Goal: Task Accomplishment & Management: Manage account settings

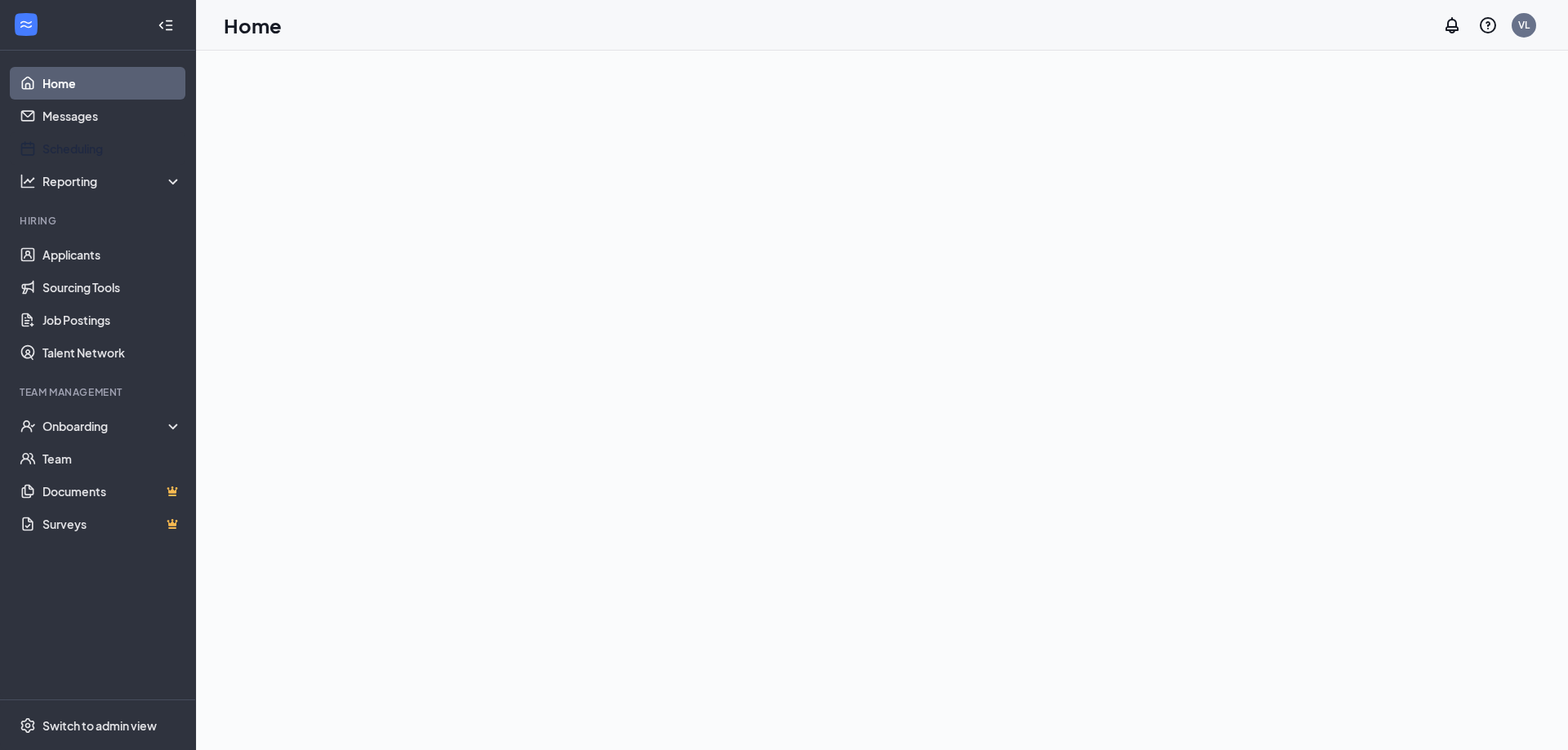
drag, startPoint x: 0, startPoint y: 0, endPoint x: 153, endPoint y: 200, distance: 251.8
click at [53, 146] on link "Scheduling" at bounding box center [112, 148] width 140 height 33
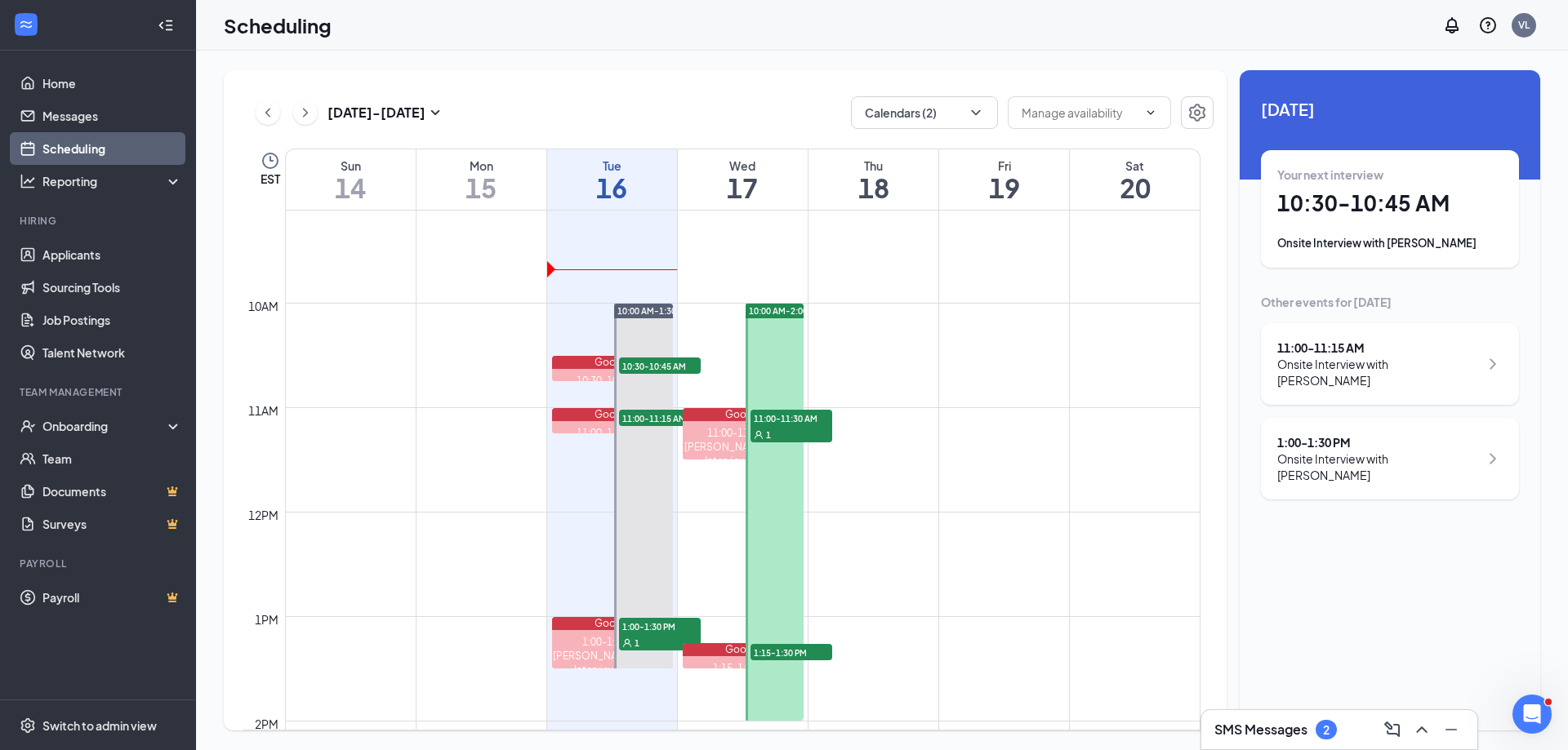
scroll to position [966, 0]
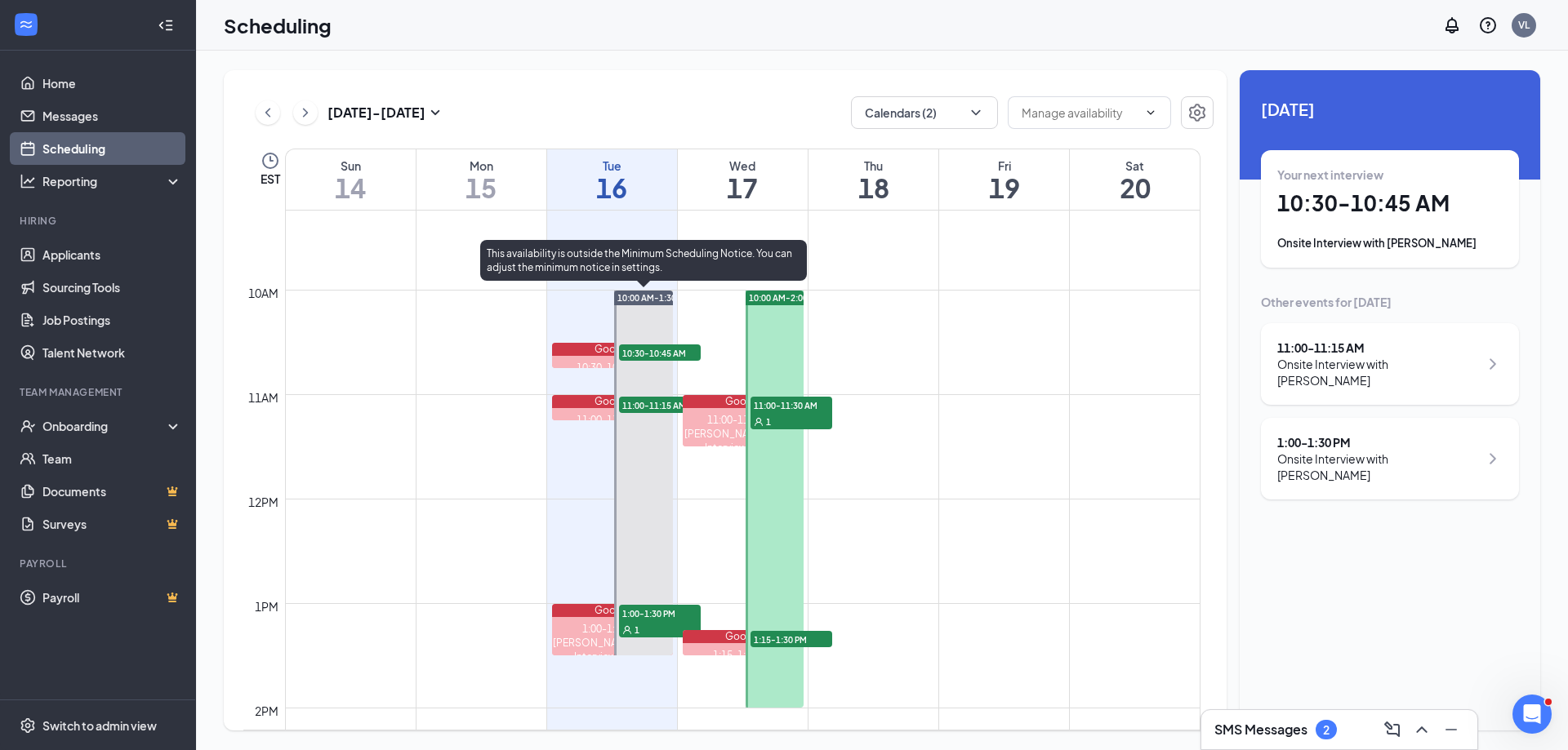
click at [638, 331] on div at bounding box center [642, 473] width 58 height 365
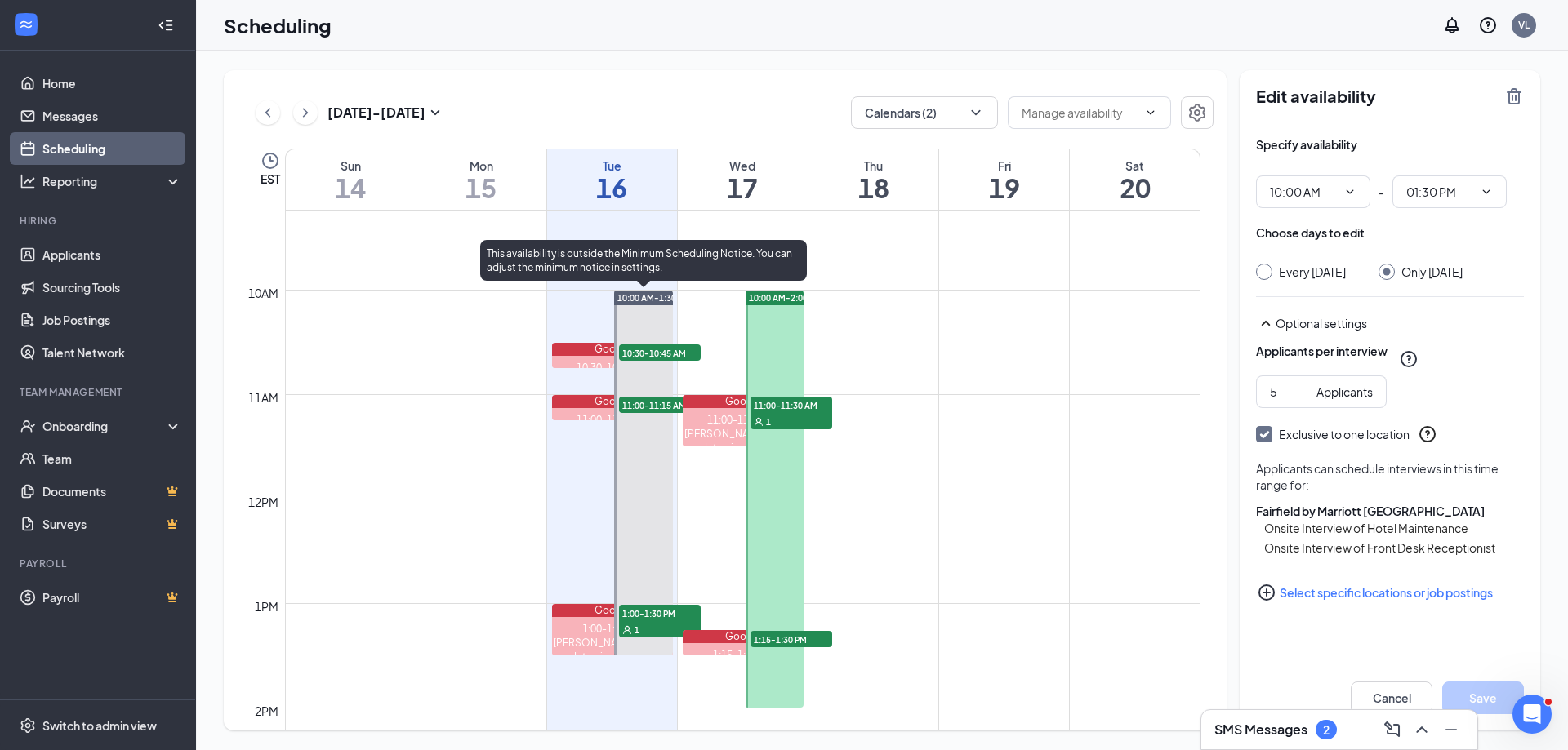
click at [647, 355] on span "10:30-10:45 AM" at bounding box center [659, 352] width 81 height 16
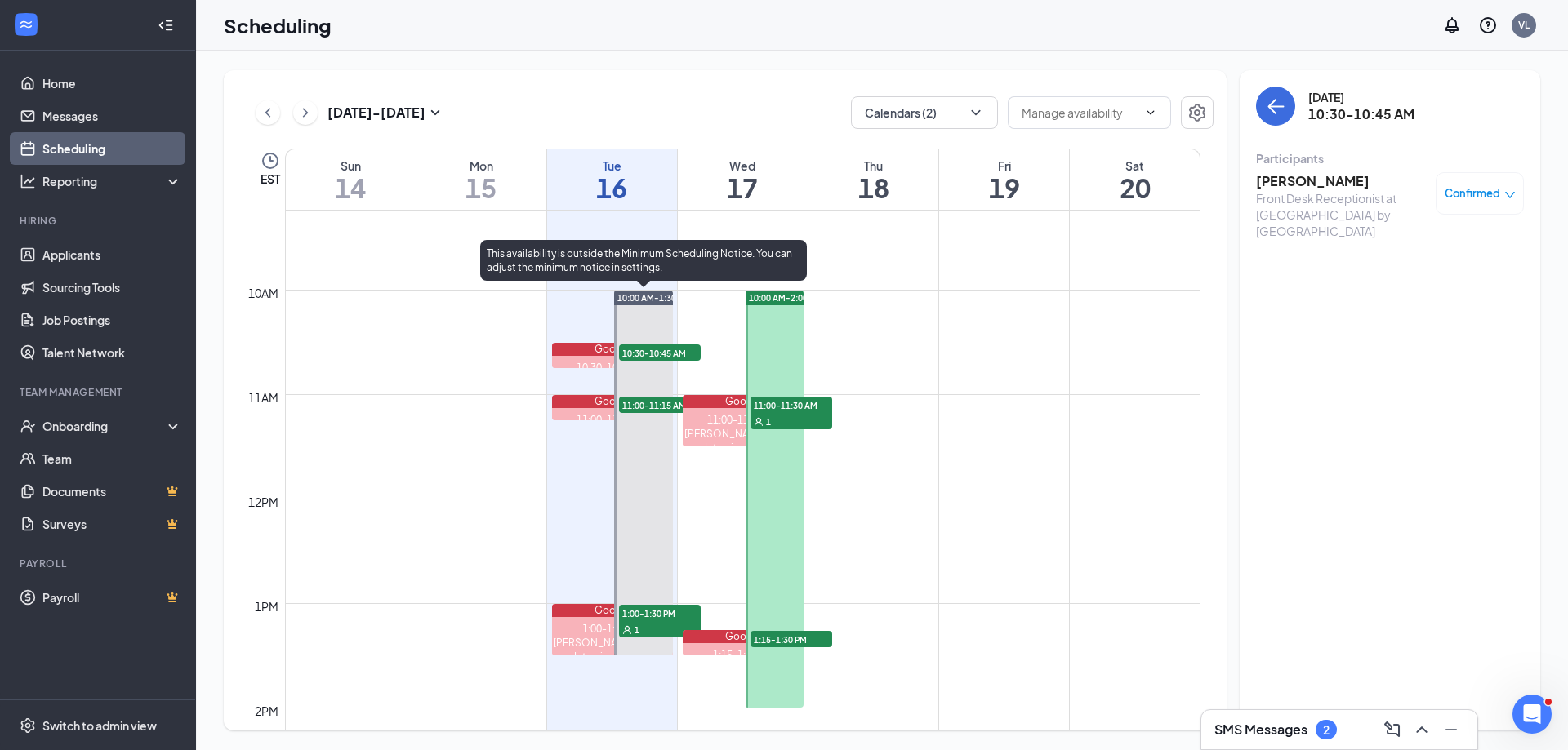
click at [650, 403] on span "11:00-11:15 AM" at bounding box center [659, 405] width 81 height 16
click at [624, 350] on span "10:30-10:45 AM" at bounding box center [659, 352] width 81 height 16
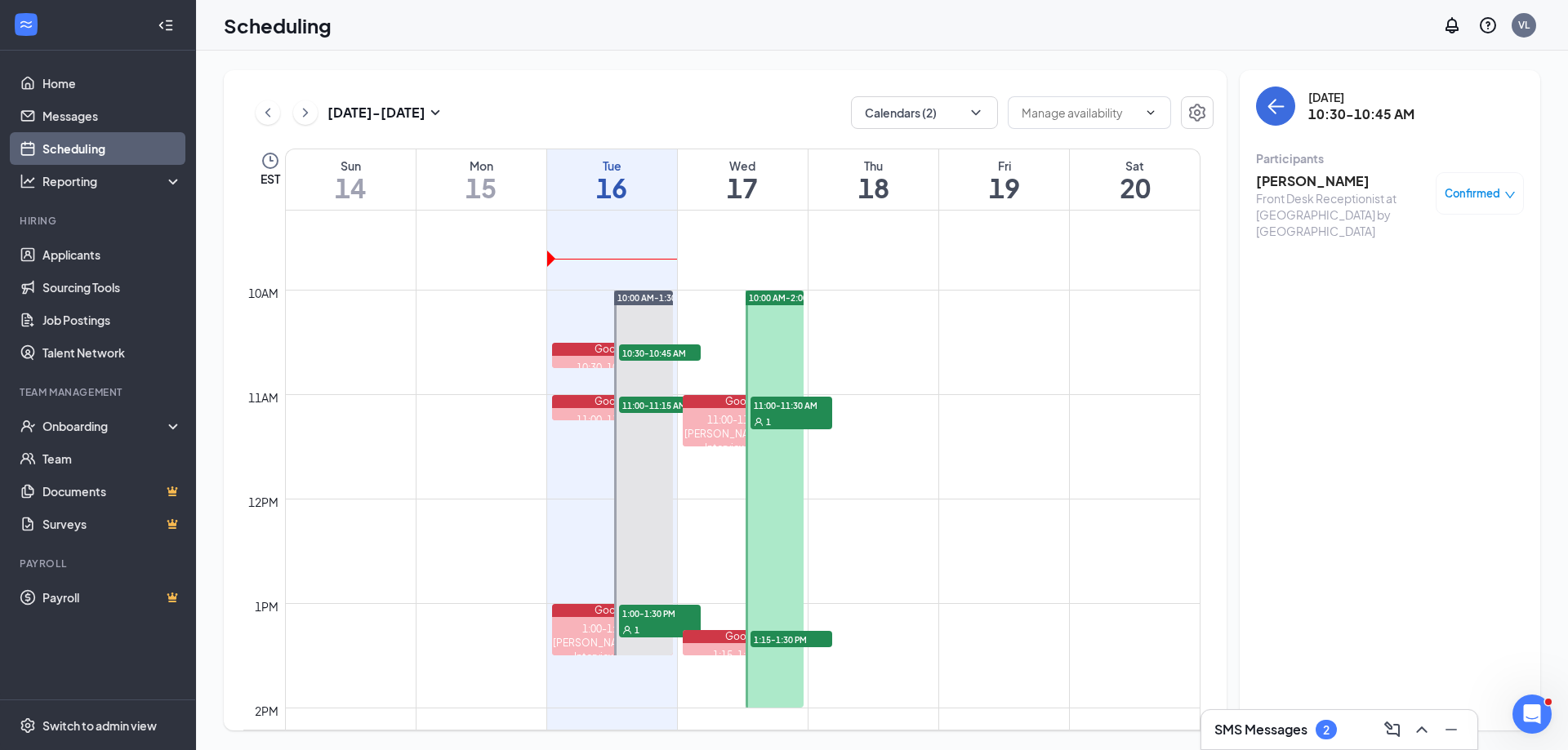
click at [1275, 181] on h3 "[PERSON_NAME]" at bounding box center [1341, 181] width 171 height 18
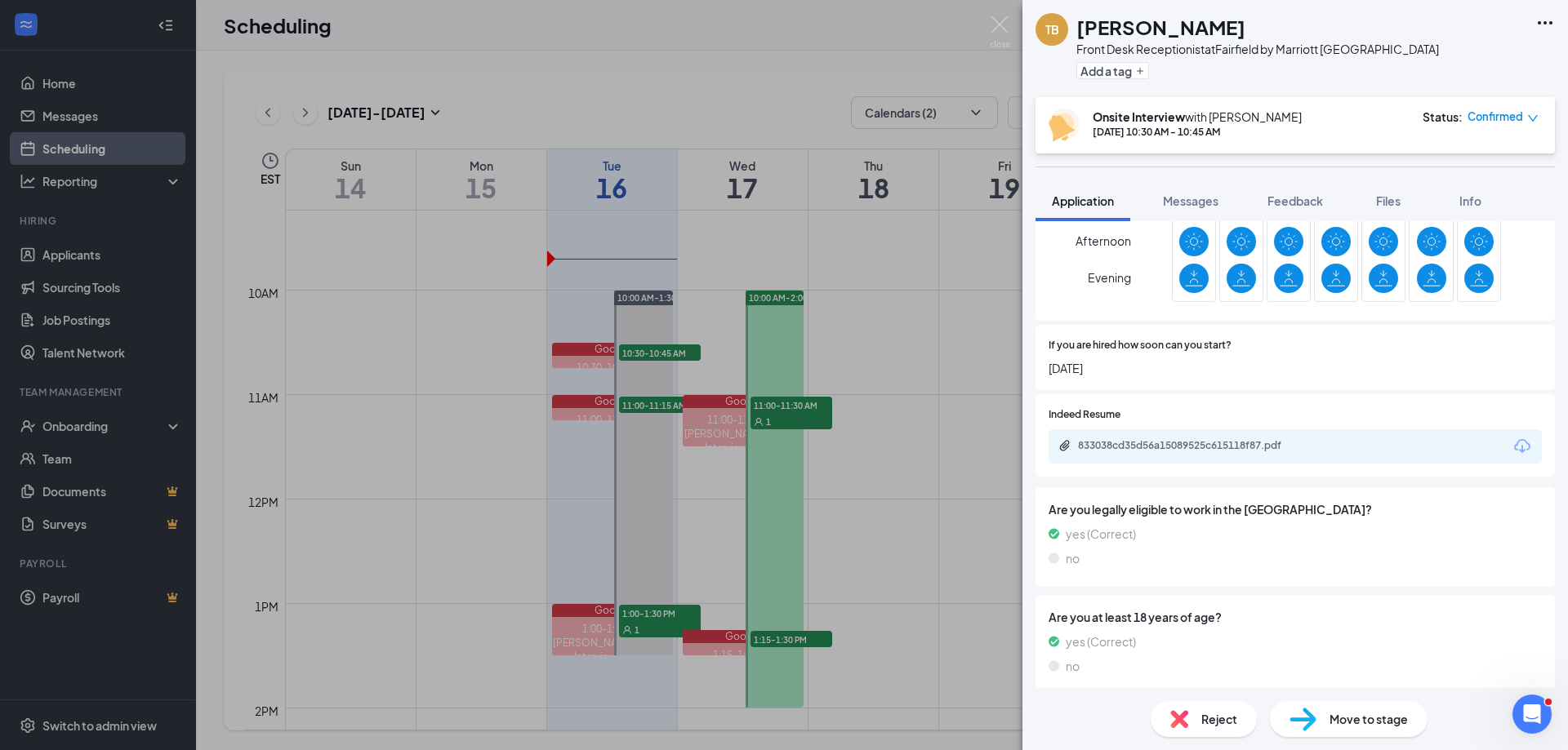
scroll to position [603, 0]
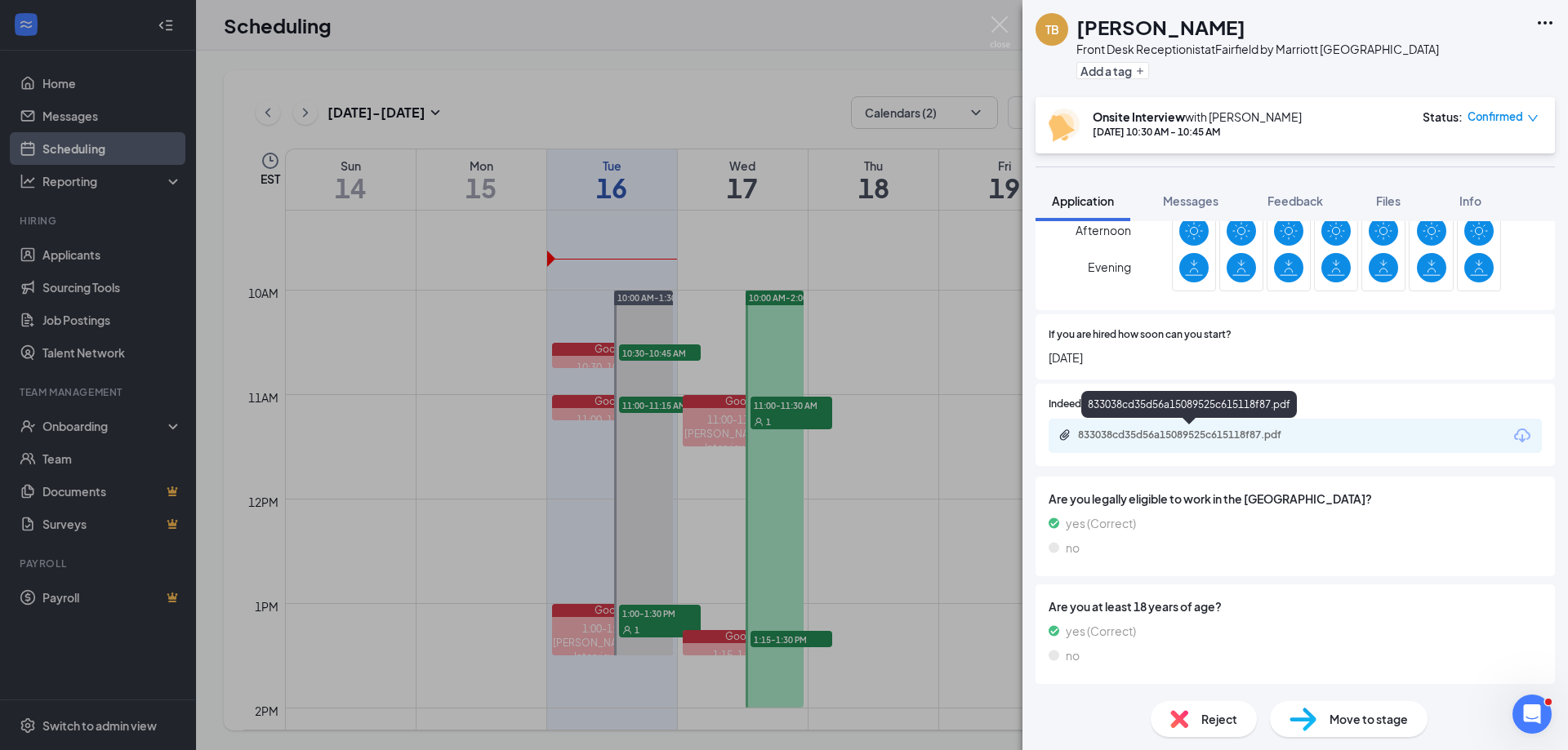
click at [1088, 440] on div "833038cd35d56a15089525c615118f87.pdf" at bounding box center [1192, 434] width 229 height 13
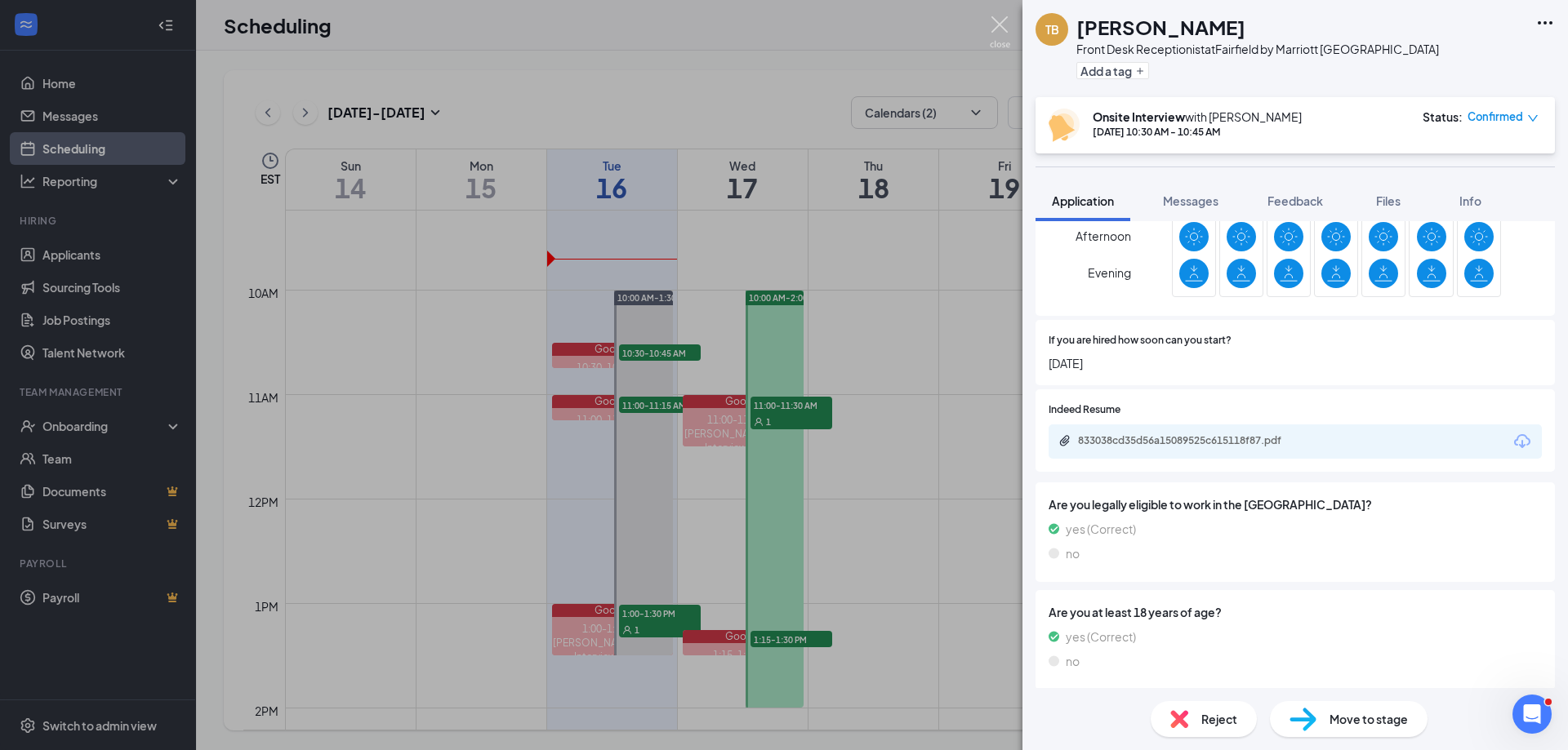
click at [996, 26] on img at bounding box center [1000, 32] width 21 height 32
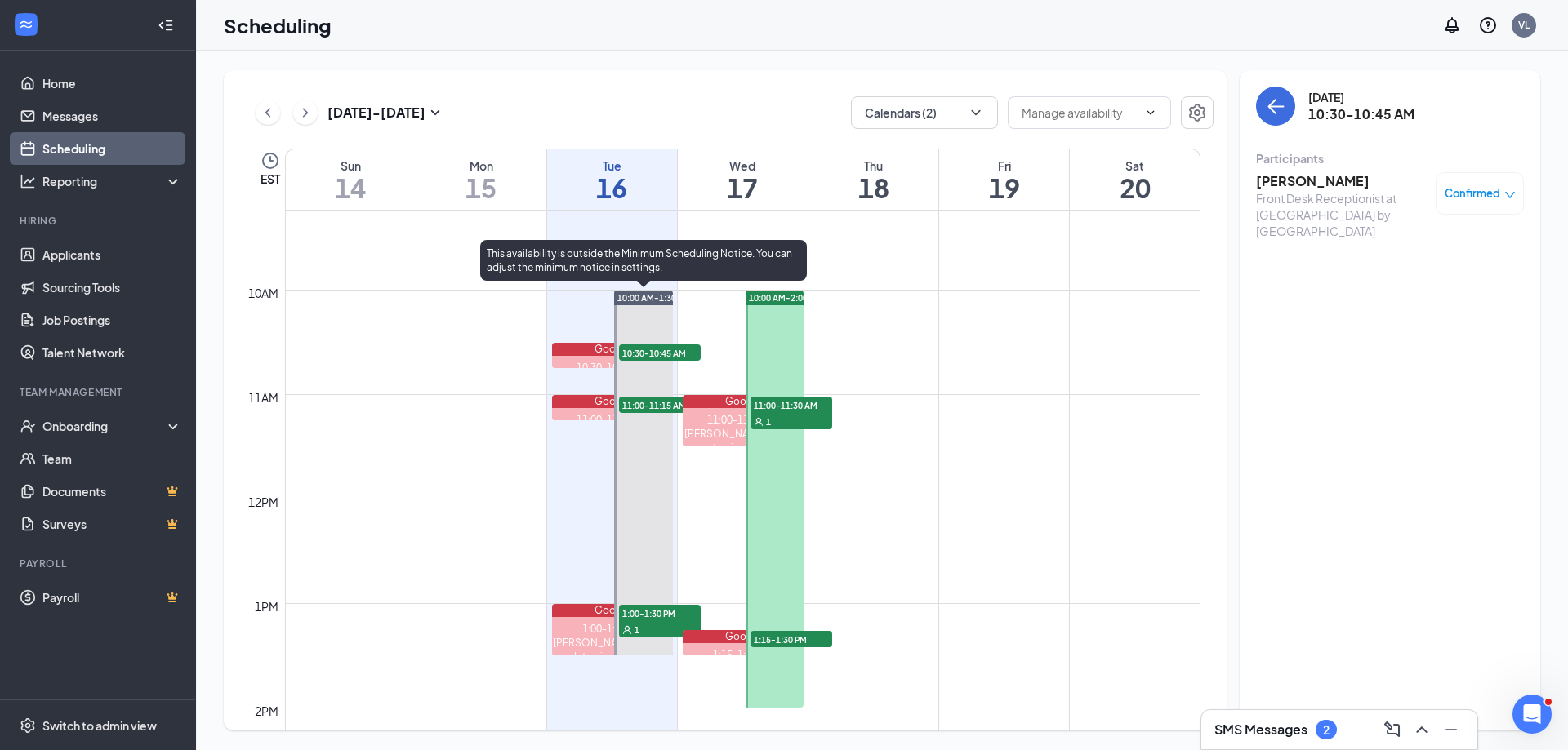
drag, startPoint x: 640, startPoint y: 402, endPoint x: 1238, endPoint y: 291, distance: 608.2
click at [642, 402] on span "11:00-11:15 AM" at bounding box center [659, 405] width 81 height 16
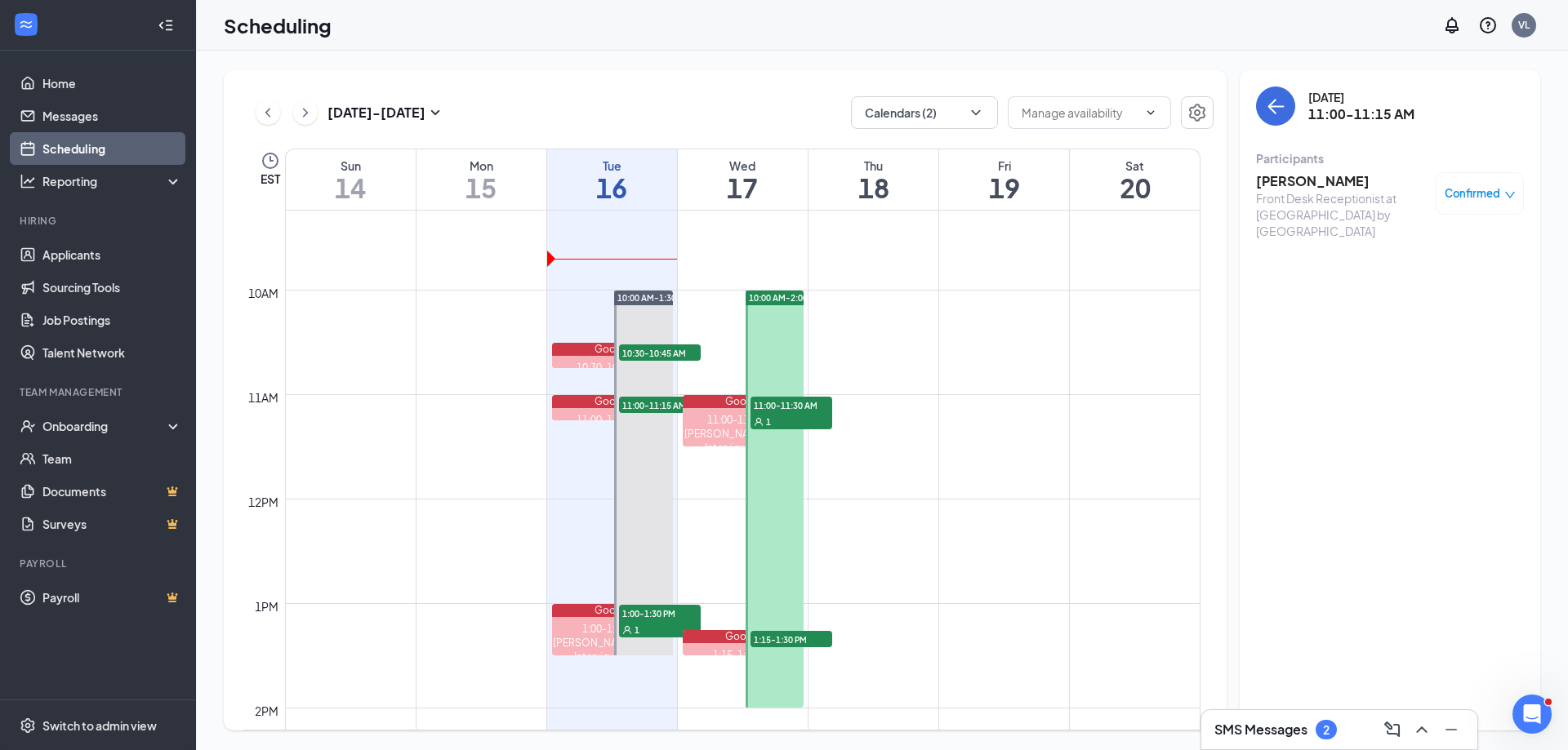
click at [1260, 182] on h3 "[PERSON_NAME]" at bounding box center [1341, 181] width 171 height 18
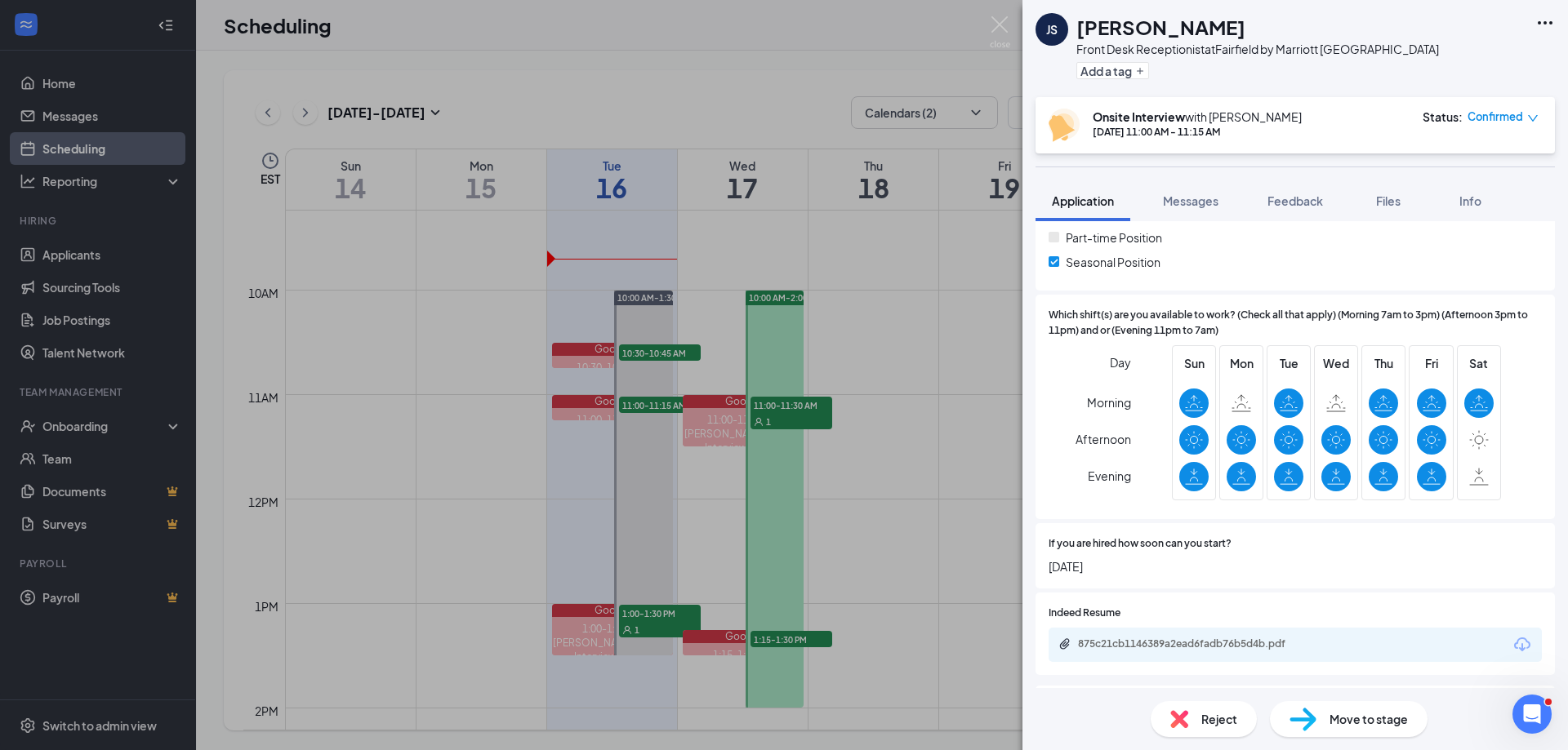
scroll to position [490, 0]
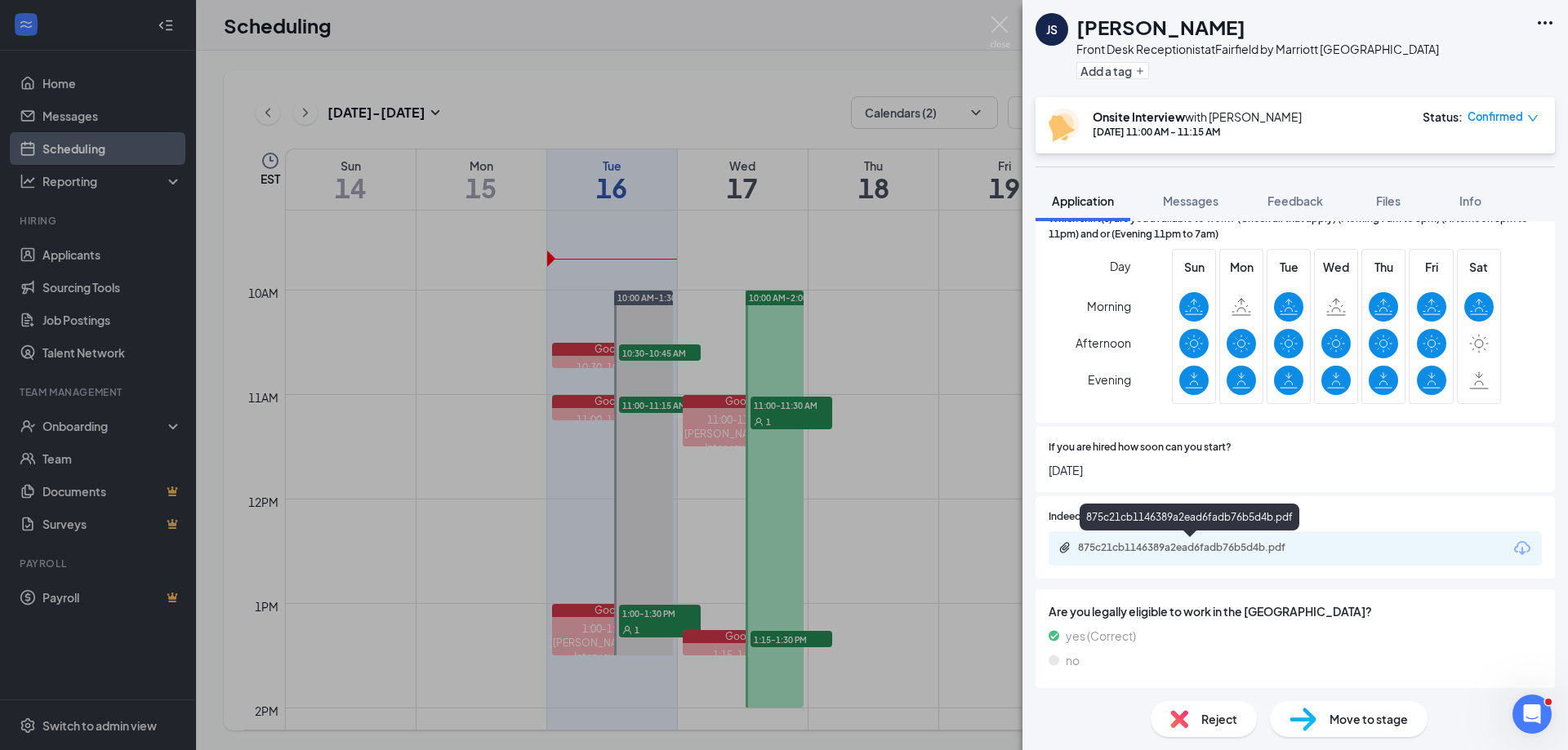
click at [1128, 543] on div "875c21cb1146389a2ead6fadb76b5d4b.pdf" at bounding box center [1192, 547] width 229 height 13
click at [991, 19] on img at bounding box center [1000, 32] width 21 height 32
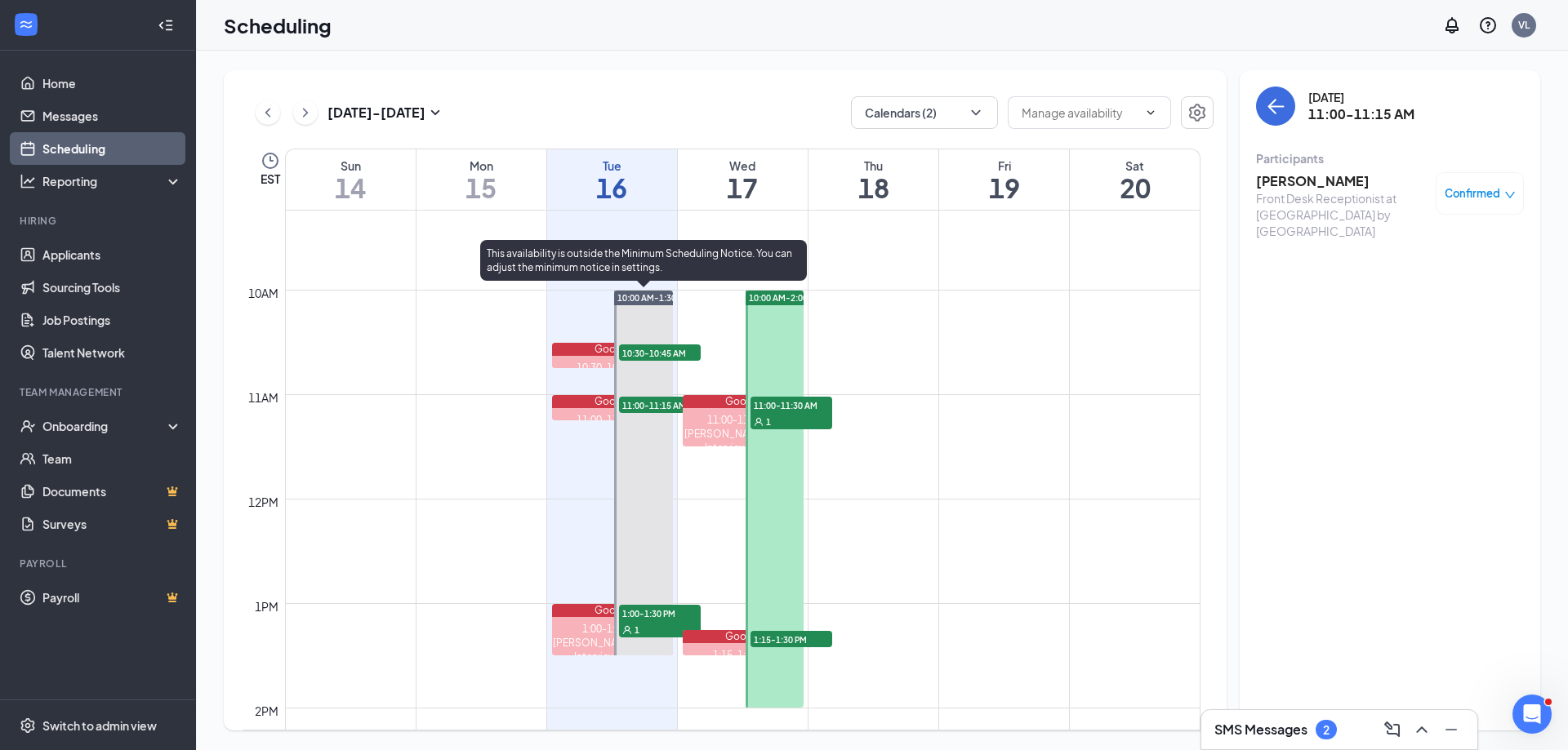
click at [635, 617] on span "1:00-1:30 PM" at bounding box center [659, 612] width 81 height 16
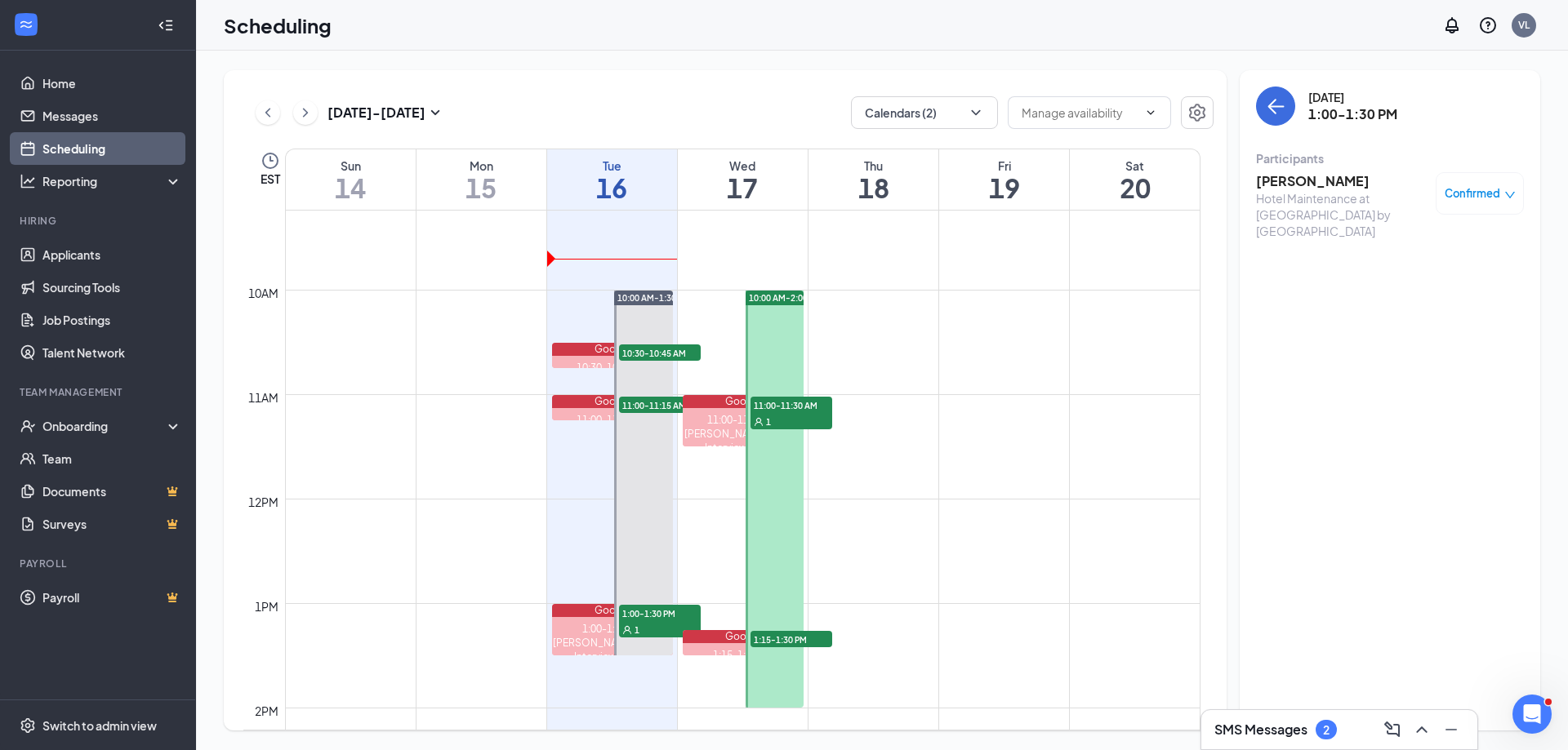
click at [1261, 180] on h3 "[PERSON_NAME]" at bounding box center [1341, 181] width 171 height 18
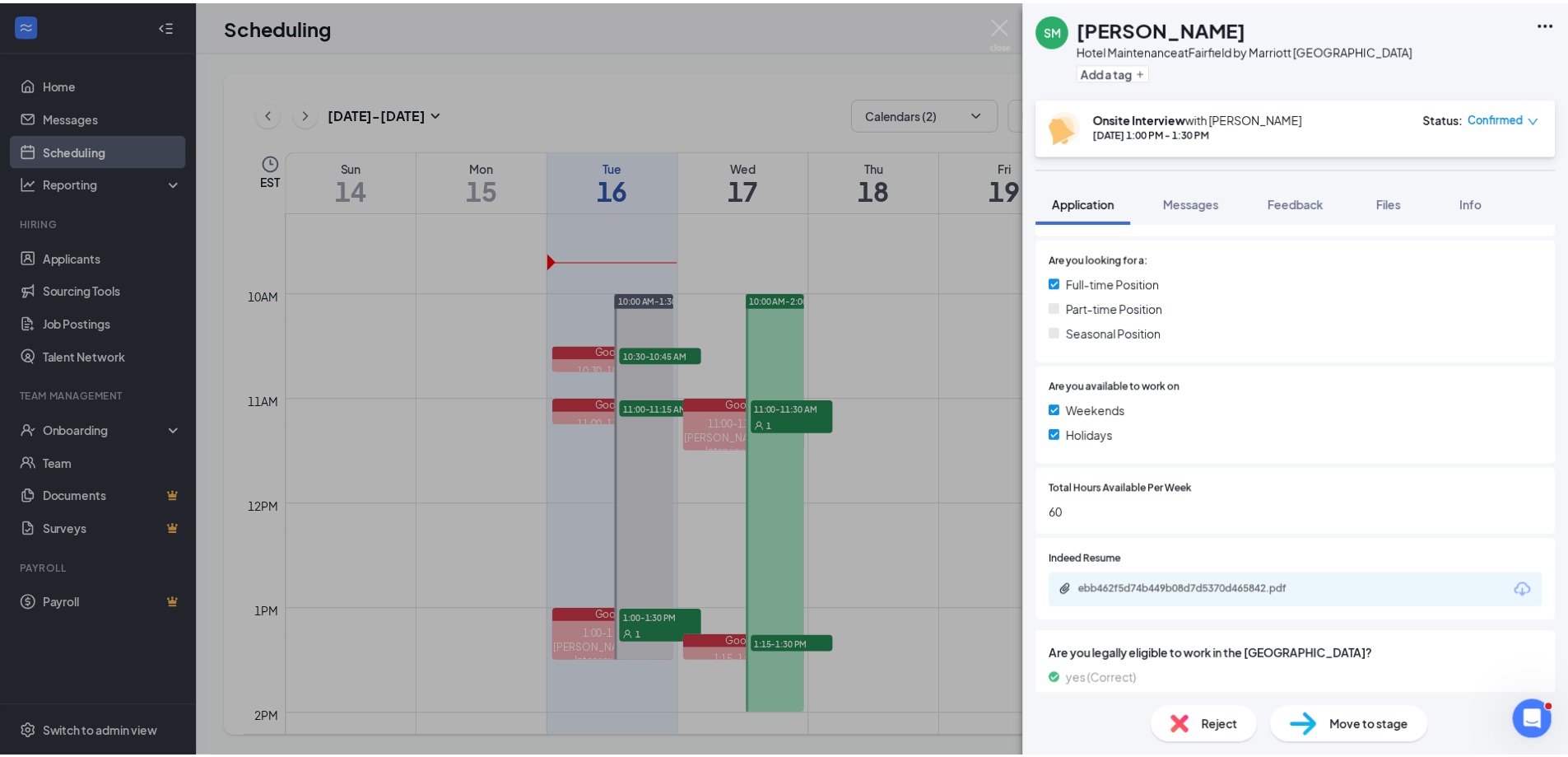
scroll to position [330, 0]
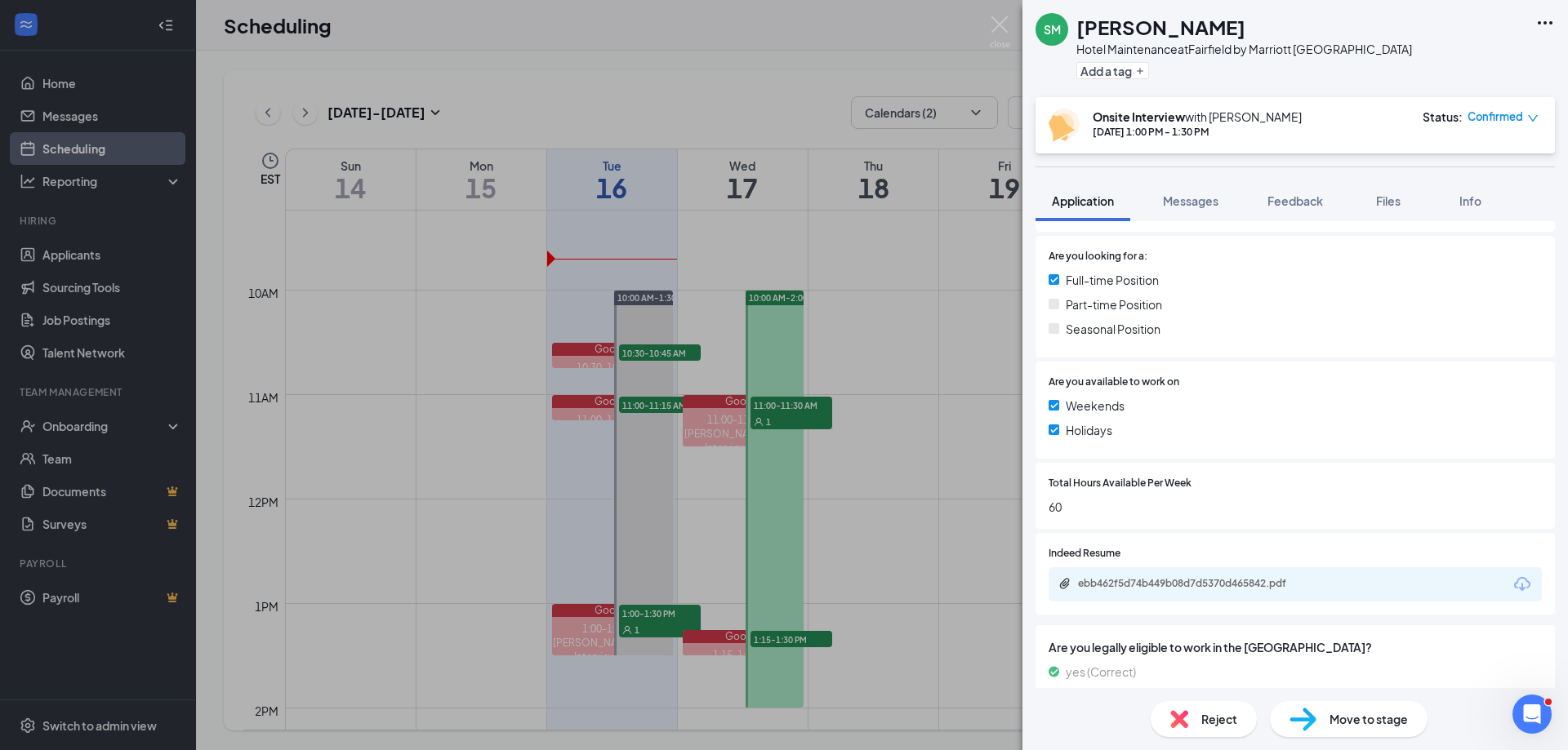
click at [1155, 585] on div "ebb462f5d74b449b08d7d5370d465842.pdf" at bounding box center [1192, 583] width 229 height 13
click at [863, 347] on div "SM [PERSON_NAME] Hotel Maintenance at [GEOGRAPHIC_DATA] by Marriott [GEOGRAPHIC…" at bounding box center [784, 375] width 1568 height 750
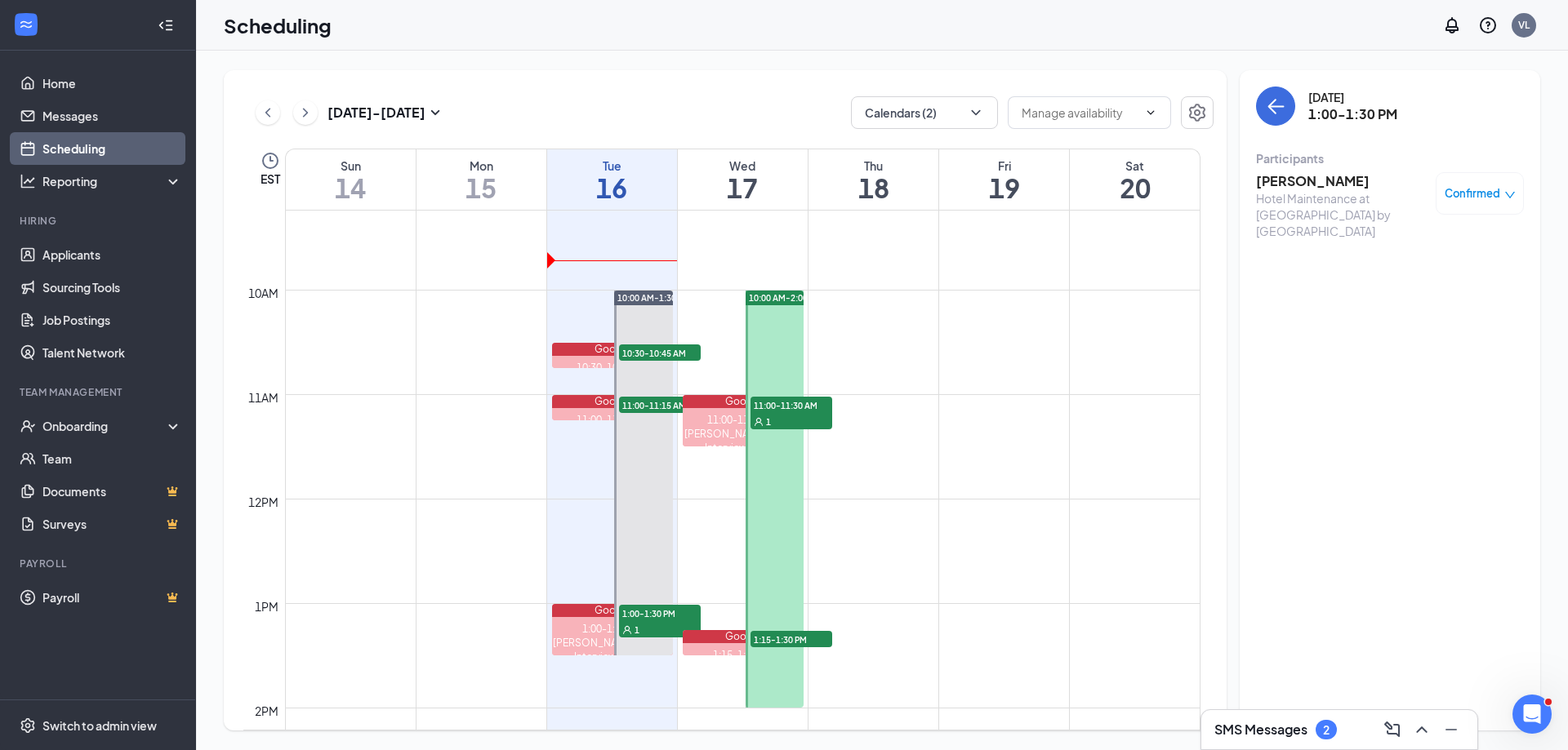
click at [778, 413] on div "1" at bounding box center [791, 421] width 81 height 16
click at [780, 633] on span "1:15-1:30 PM" at bounding box center [791, 639] width 81 height 16
click at [883, 242] on td at bounding box center [742, 250] width 916 height 26
click at [43, 78] on link "Home" at bounding box center [112, 83] width 140 height 33
